Goal: Task Accomplishment & Management: Complete application form

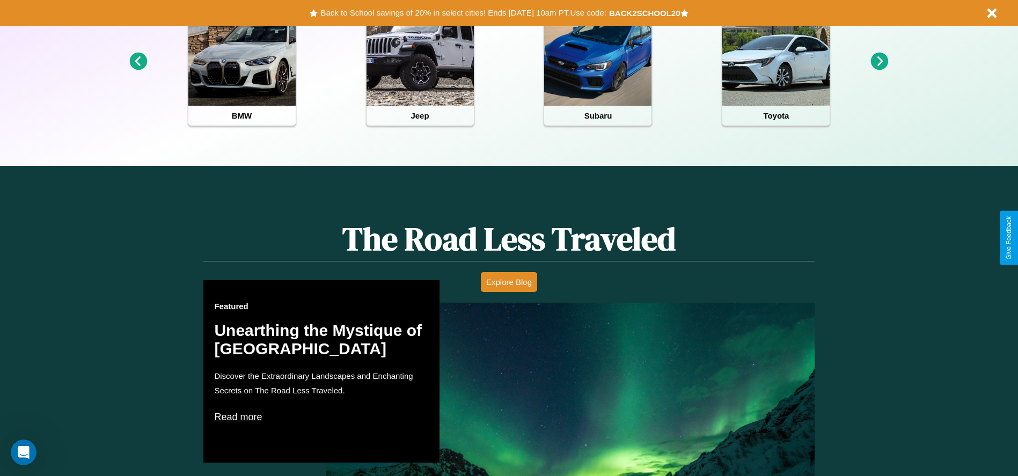
scroll to position [936, 0]
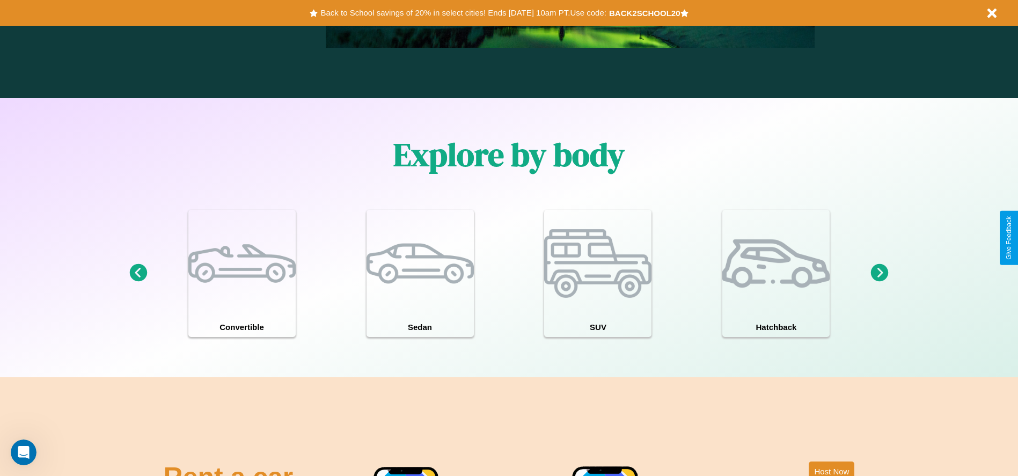
click at [138, 273] on icon at bounding box center [138, 273] width 18 height 18
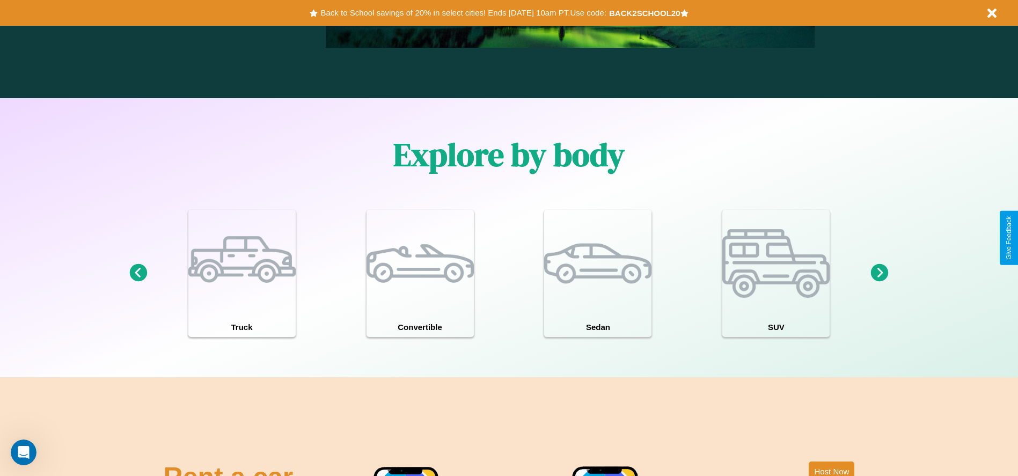
click at [879, 273] on icon at bounding box center [880, 273] width 18 height 18
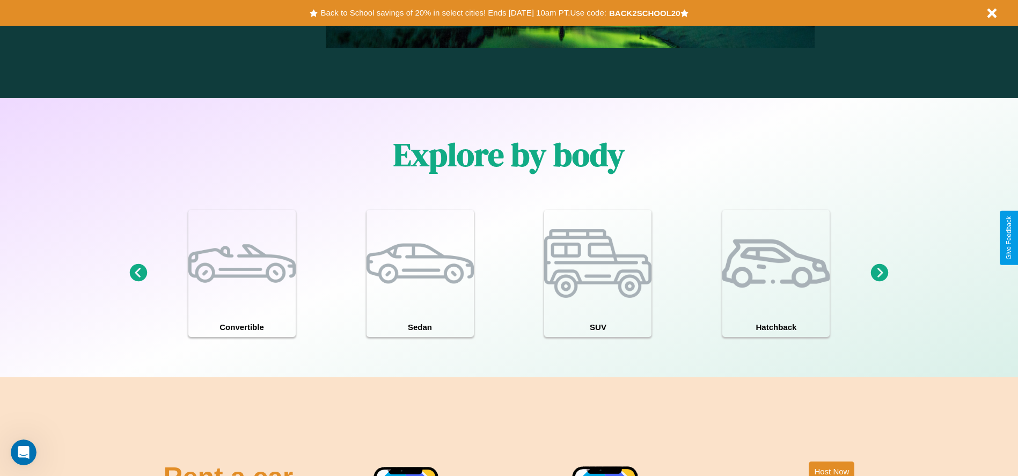
click at [879, 273] on icon at bounding box center [880, 273] width 18 height 18
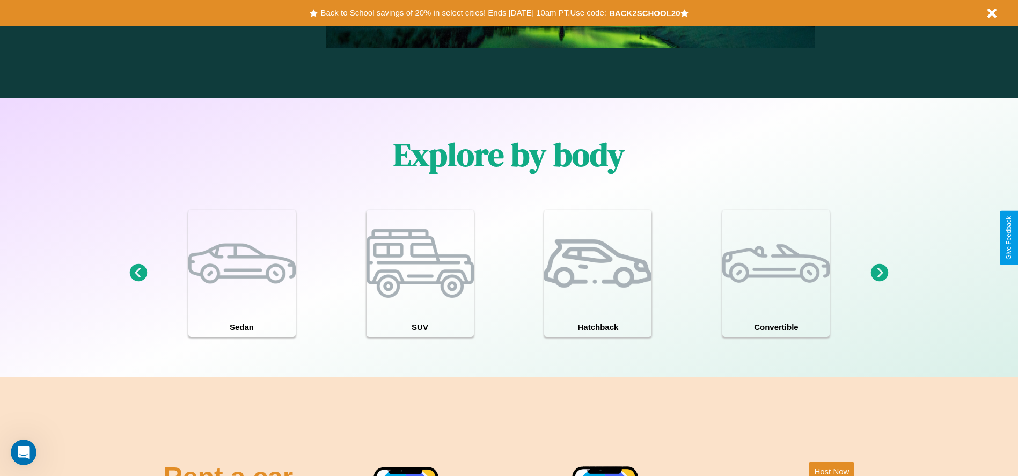
click at [879, 273] on icon at bounding box center [880, 273] width 18 height 18
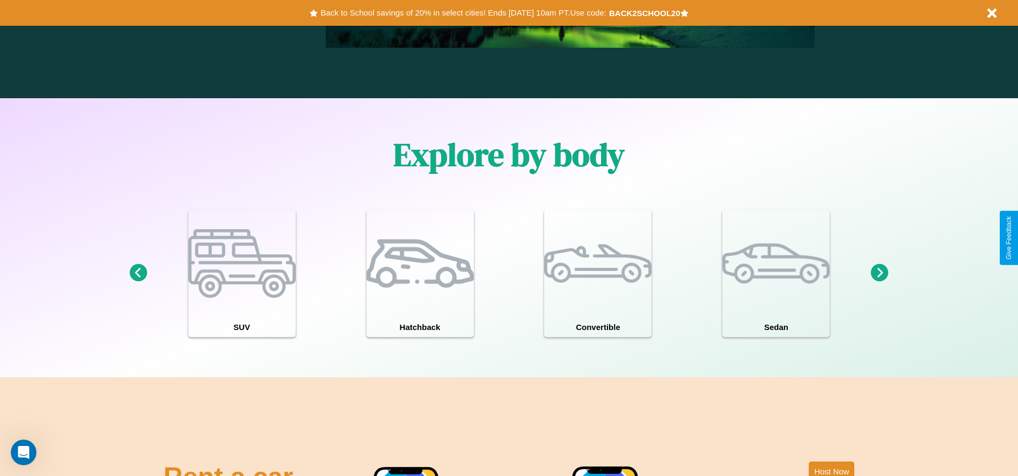
click at [138, 273] on icon at bounding box center [138, 273] width 18 height 18
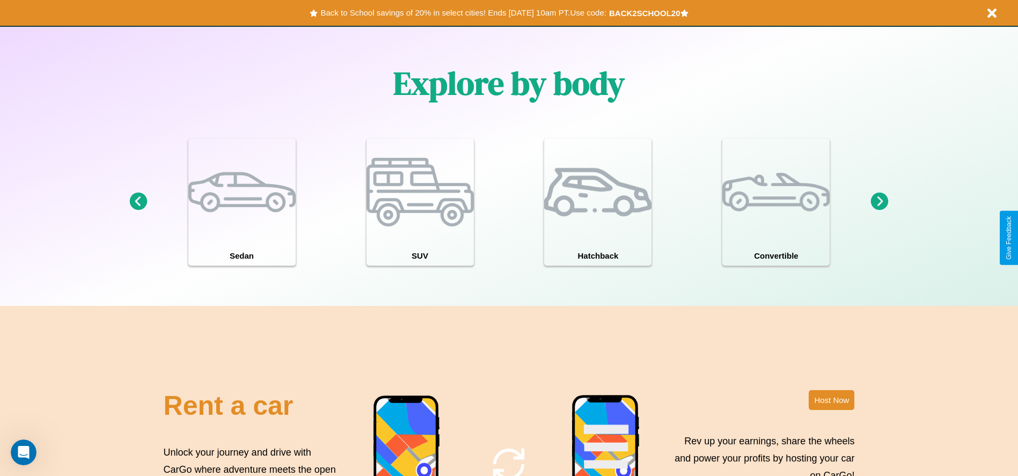
scroll to position [1170, 0]
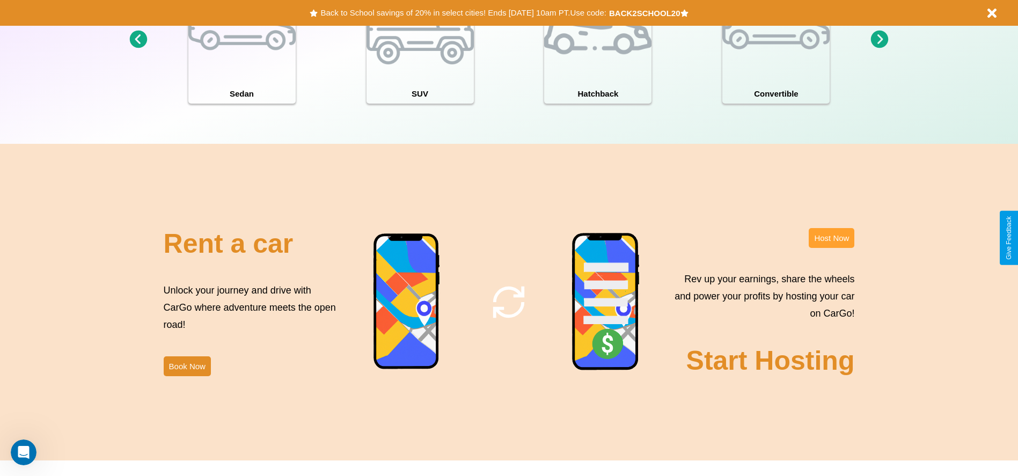
click at [831, 238] on button "Host Now" at bounding box center [832, 238] width 46 height 20
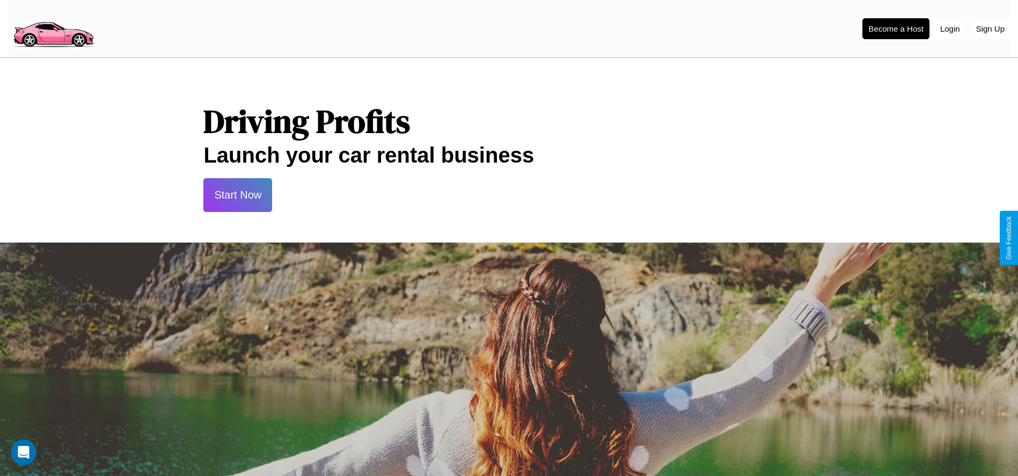
click at [238, 195] on button "Start Now" at bounding box center [237, 195] width 69 height 34
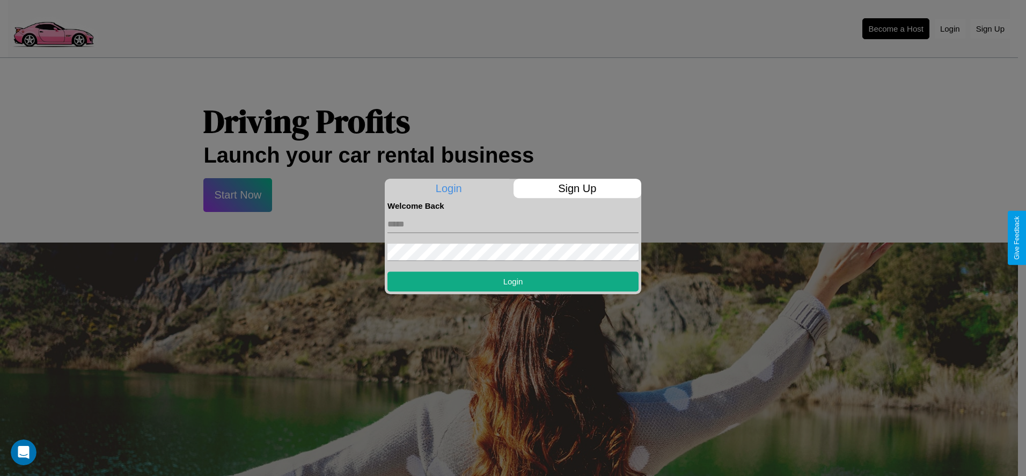
click at [577, 188] on p "Sign Up" at bounding box center [577, 188] width 128 height 19
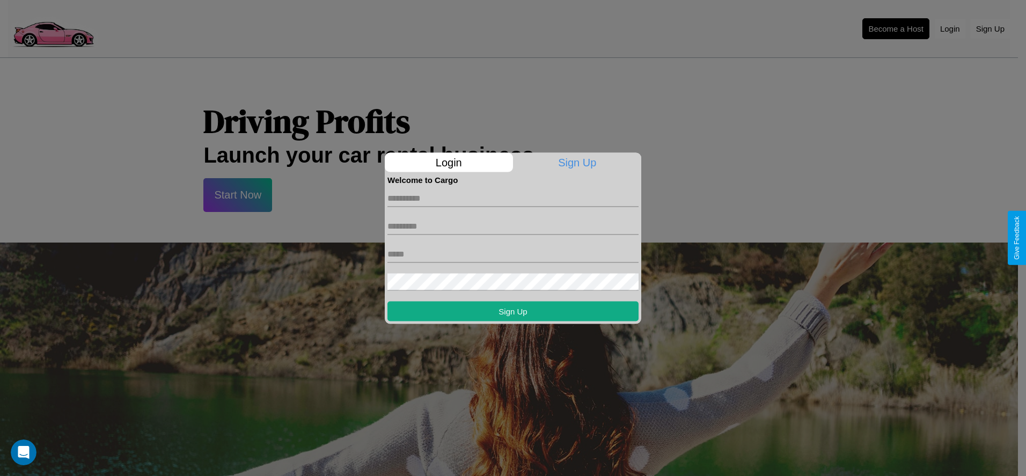
click at [513, 198] on input "text" at bounding box center [512, 197] width 251 height 17
type input "********"
click at [513, 226] on input "text" at bounding box center [512, 225] width 251 height 17
type input "********"
click at [513, 254] on input "text" at bounding box center [512, 253] width 251 height 17
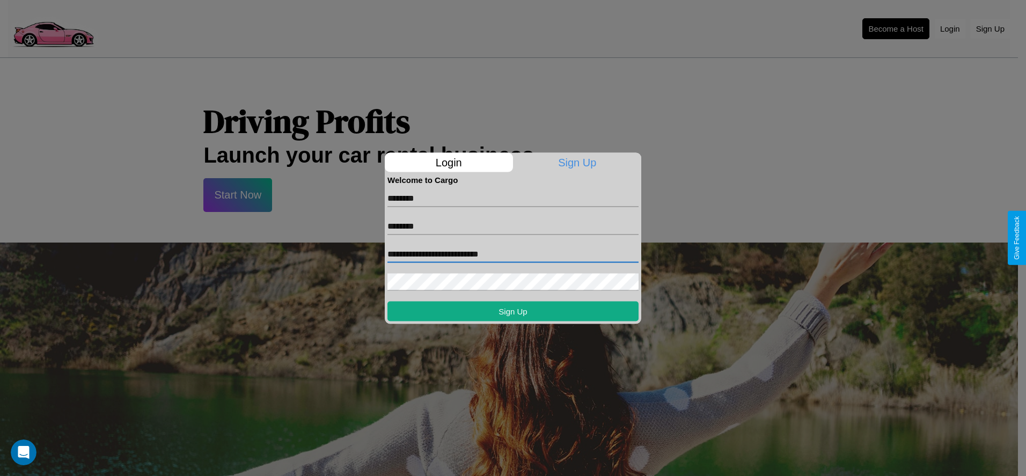
type input "**********"
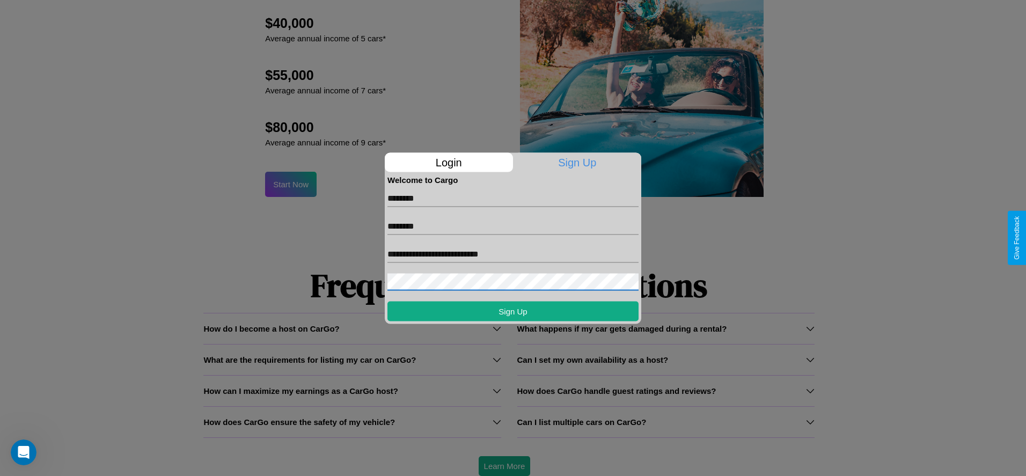
click at [504, 466] on div at bounding box center [513, 238] width 1026 height 476
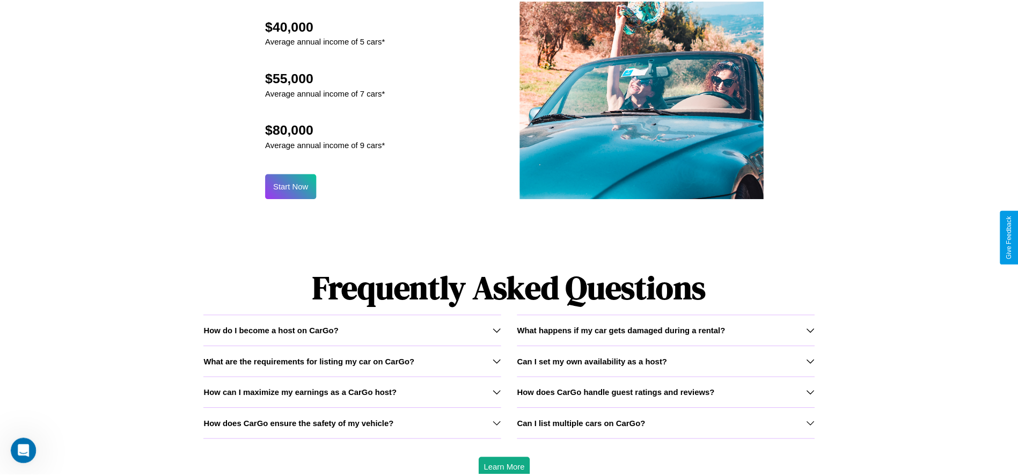
scroll to position [0, 0]
